Goal: Find specific page/section

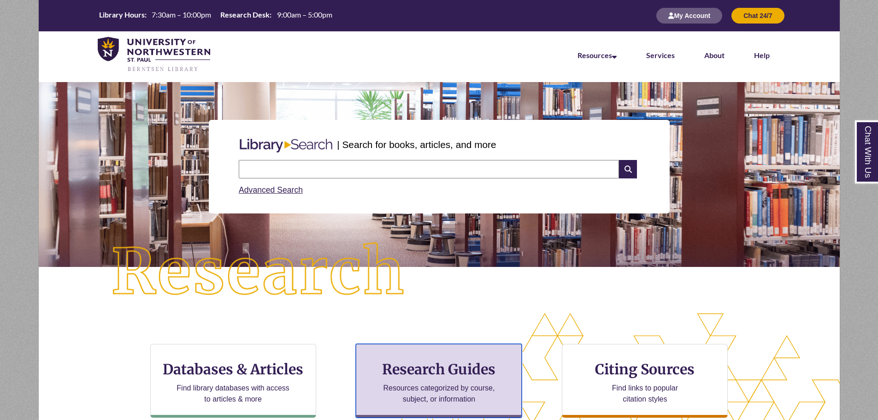
click at [469, 381] on div "Research Guides Resources categorized by course, subject, or information" at bounding box center [439, 381] width 166 height 74
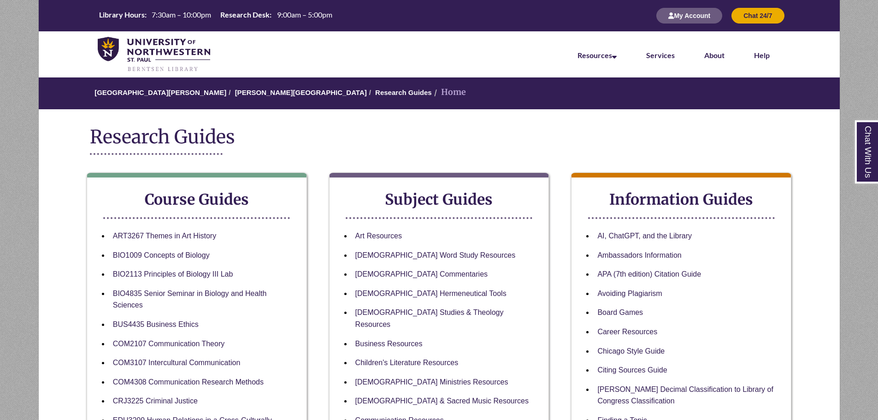
scroll to position [138, 0]
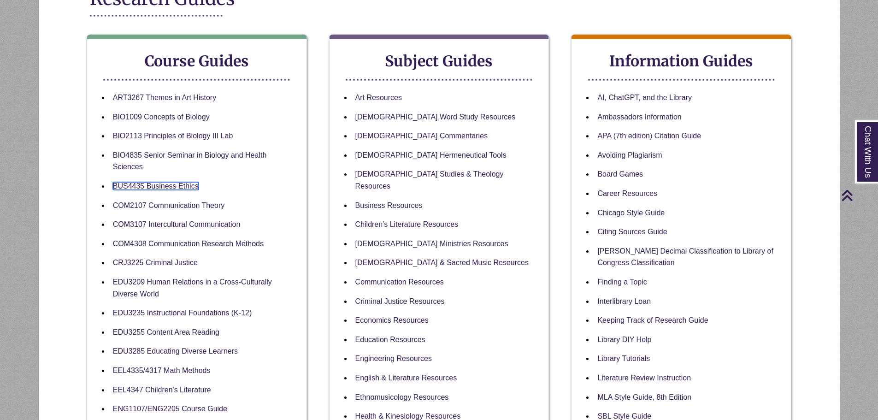
click at [145, 182] on li "BUS4435 Business Ethics" at bounding box center [204, 186] width 190 height 19
click at [178, 185] on link "BUS4435 Business Ethics" at bounding box center [156, 186] width 86 height 9
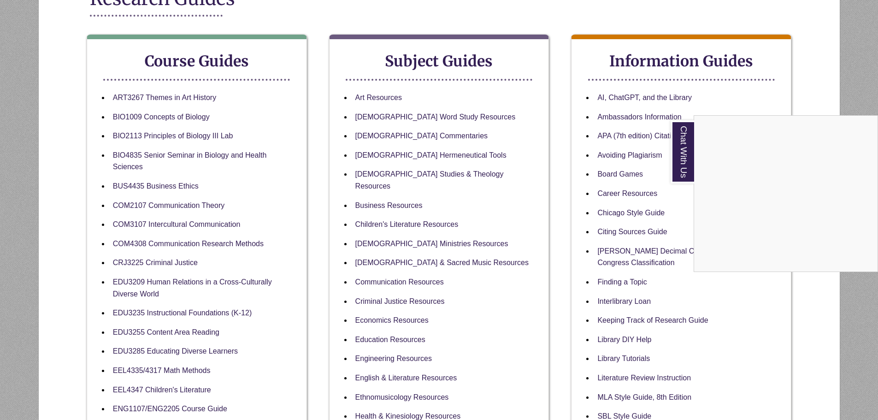
click at [144, 185] on div "Chat With Us" at bounding box center [439, 210] width 878 height 420
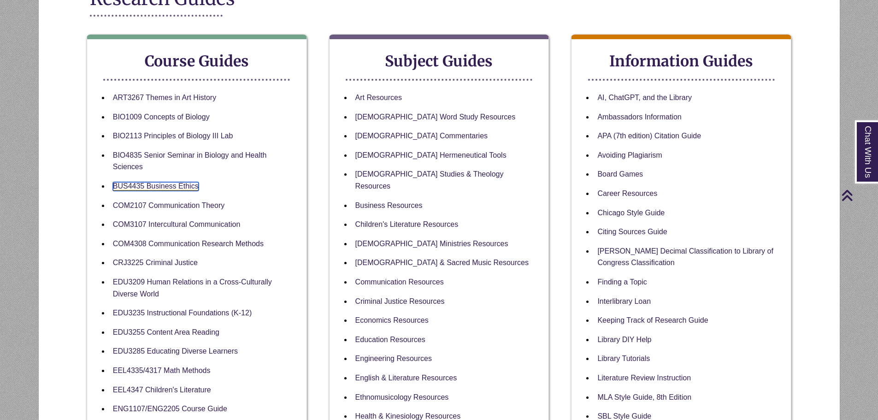
click at [169, 187] on link "BUS4435 Business Ethics" at bounding box center [156, 186] width 86 height 9
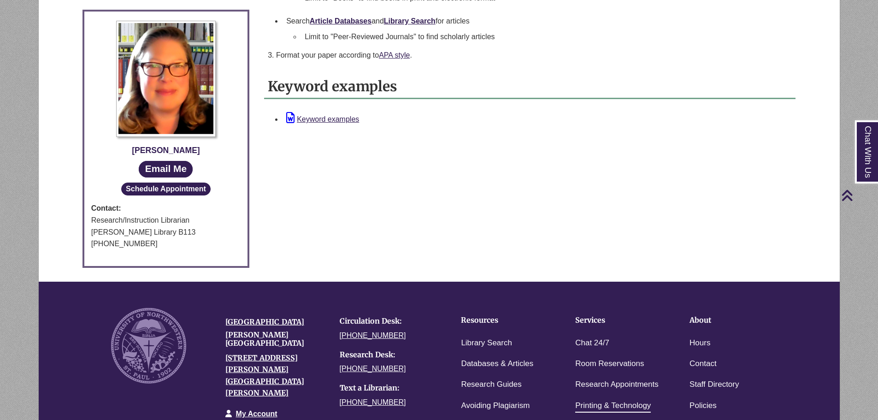
scroll to position [613, 0]
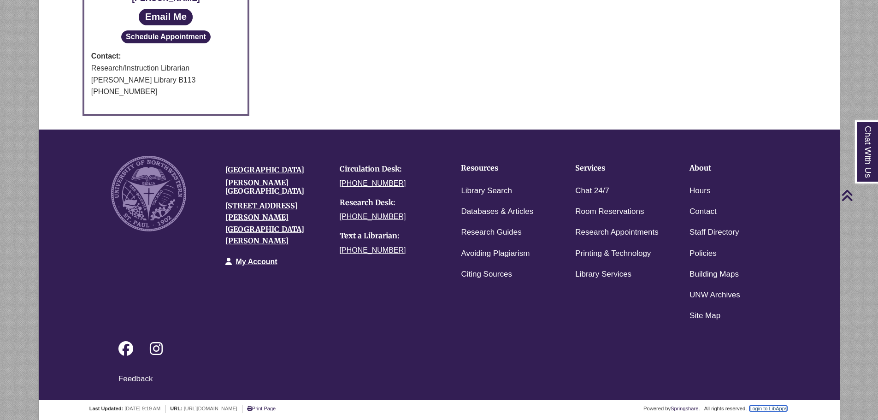
click at [760, 406] on link "Login to LibApps" at bounding box center [769, 409] width 38 height 6
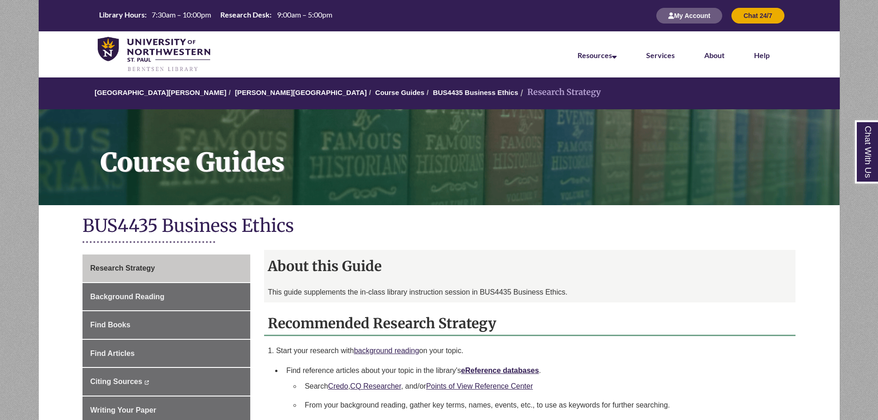
scroll to position [138, 0]
